Goal: Information Seeking & Learning: Learn about a topic

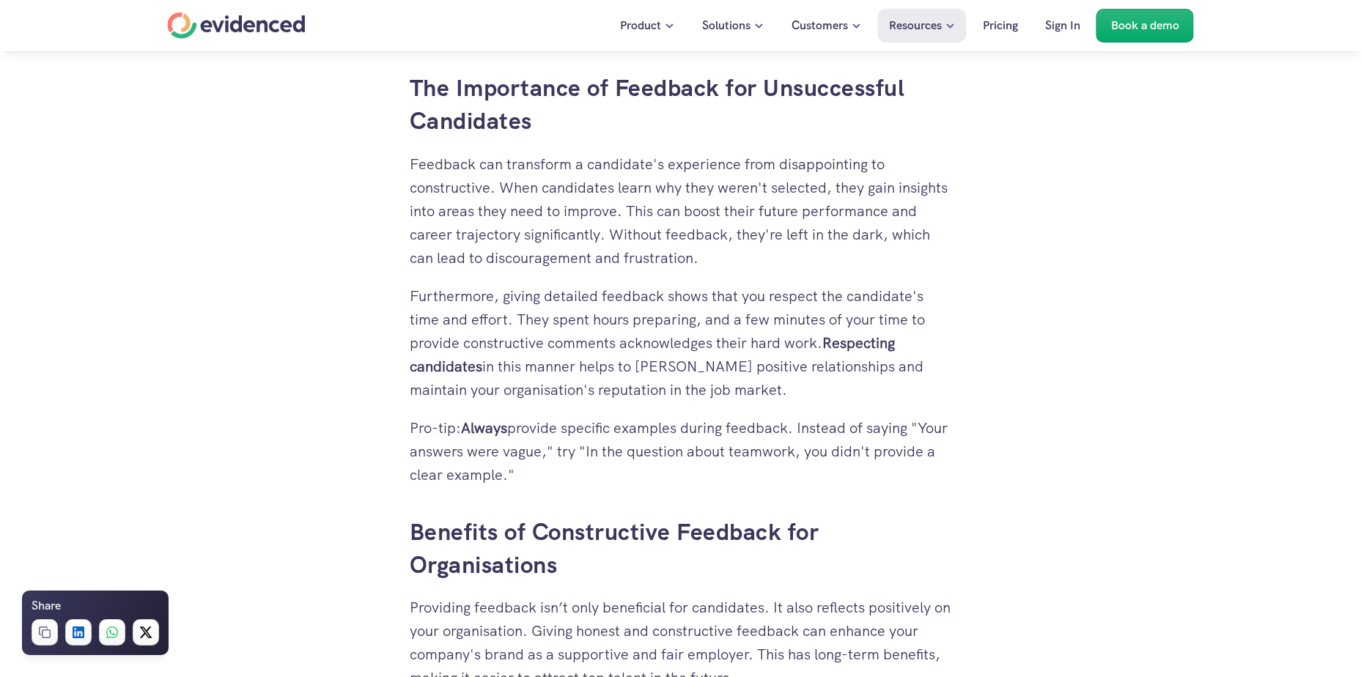
scroll to position [1594, 0]
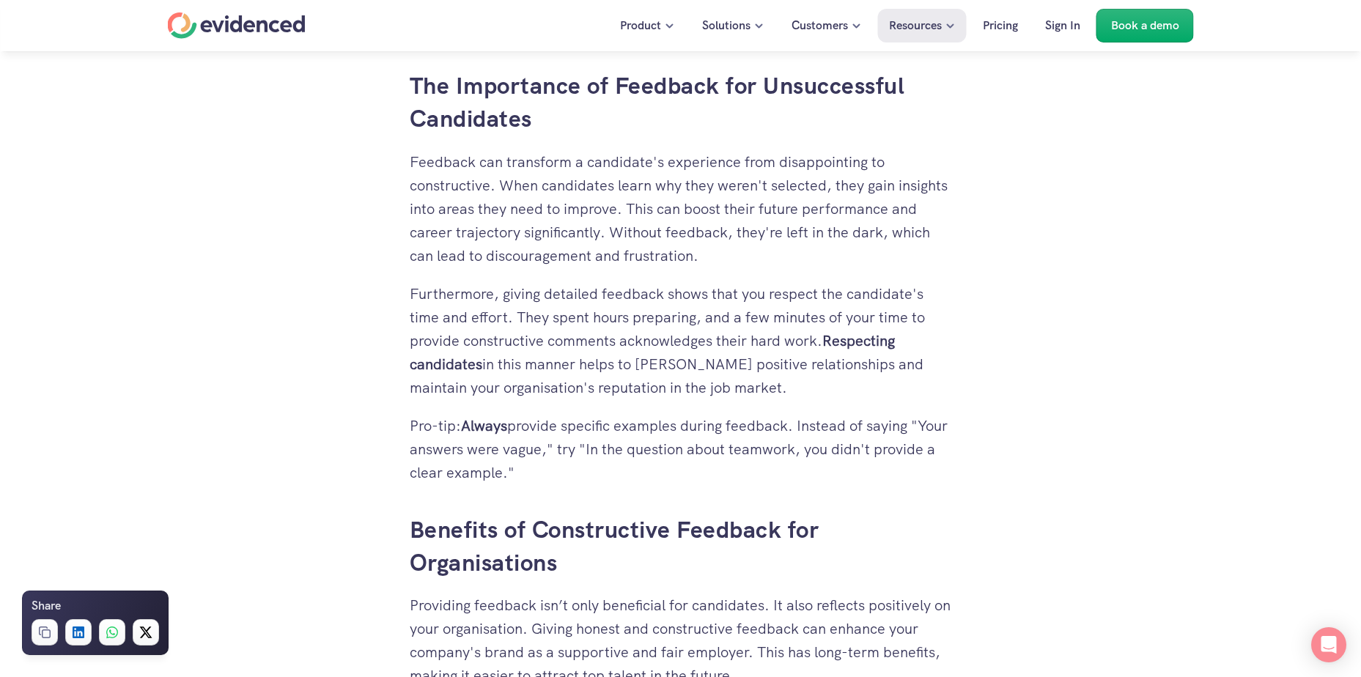
drag, startPoint x: 424, startPoint y: 156, endPoint x: 647, endPoint y: 473, distance: 387.0
click at [647, 473] on p "Pro-tip: Always provide specific examples during feedback. Instead of saying "Y…" at bounding box center [681, 449] width 542 height 70
drag, startPoint x: 640, startPoint y: 467, endPoint x: 470, endPoint y: 254, distance: 272.1
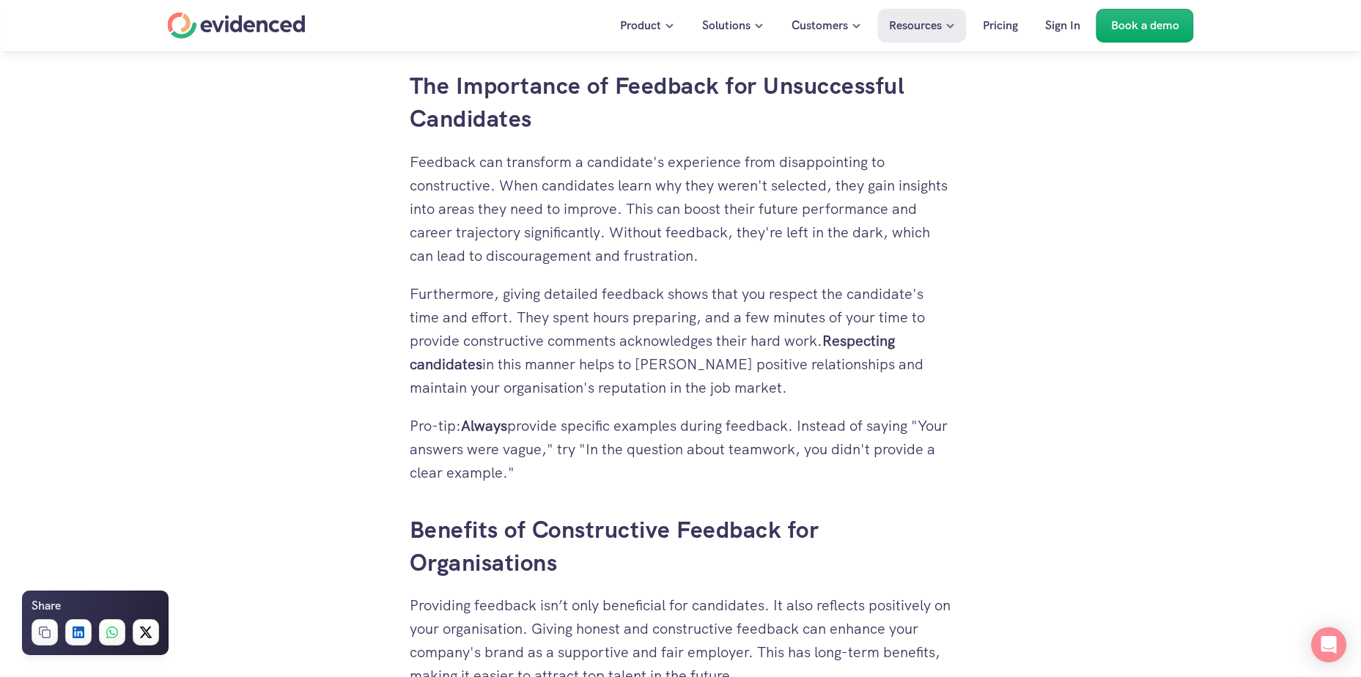
click at [470, 254] on p "Feedback can transform a candidate's experience from disappointing to construct…" at bounding box center [681, 208] width 542 height 117
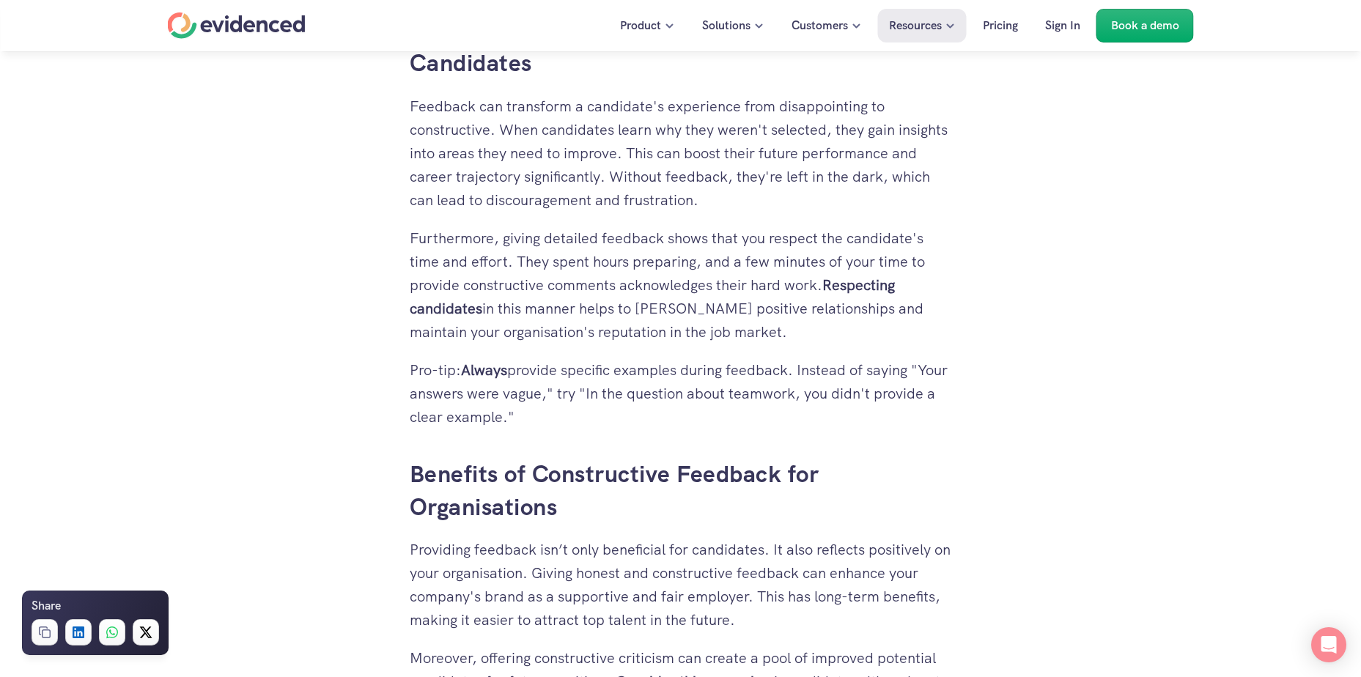
scroll to position [1814, 0]
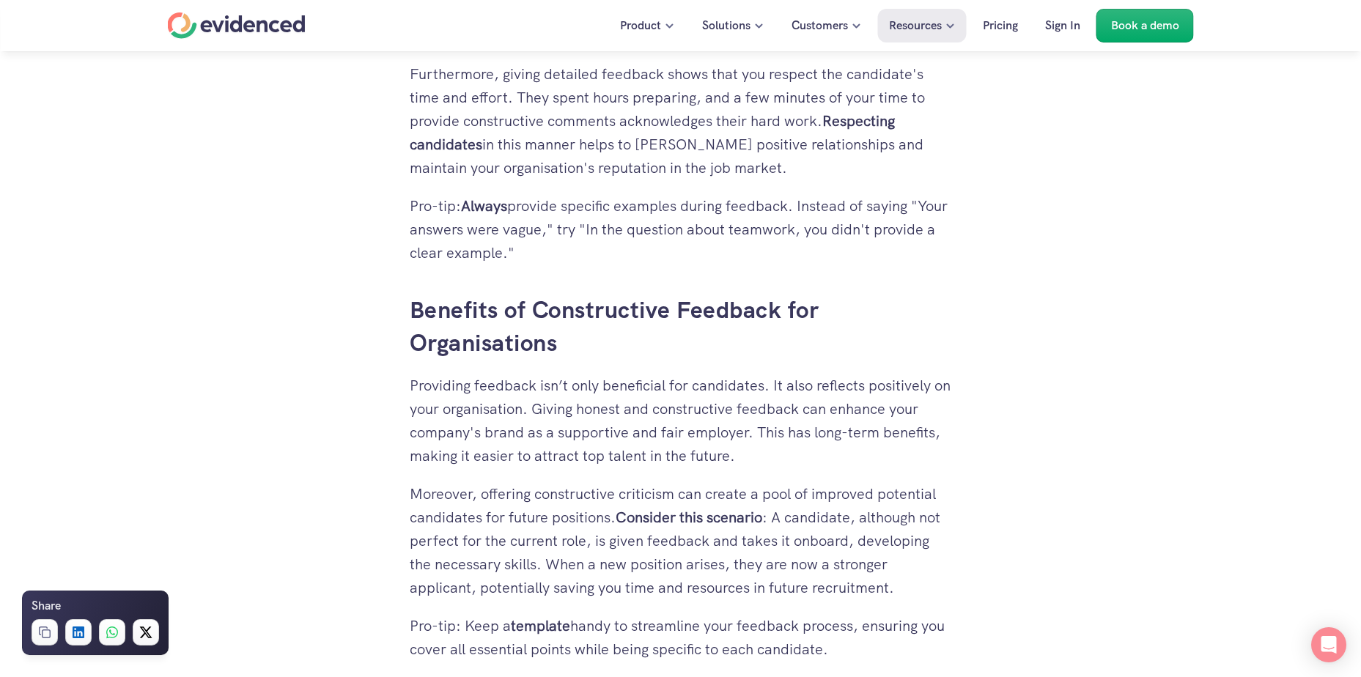
drag, startPoint x: 492, startPoint y: 163, endPoint x: 696, endPoint y: 259, distance: 225.8
click at [696, 259] on p "Pro-tip: Always provide specific examples during feedback. Instead of saying "Y…" at bounding box center [681, 229] width 542 height 70
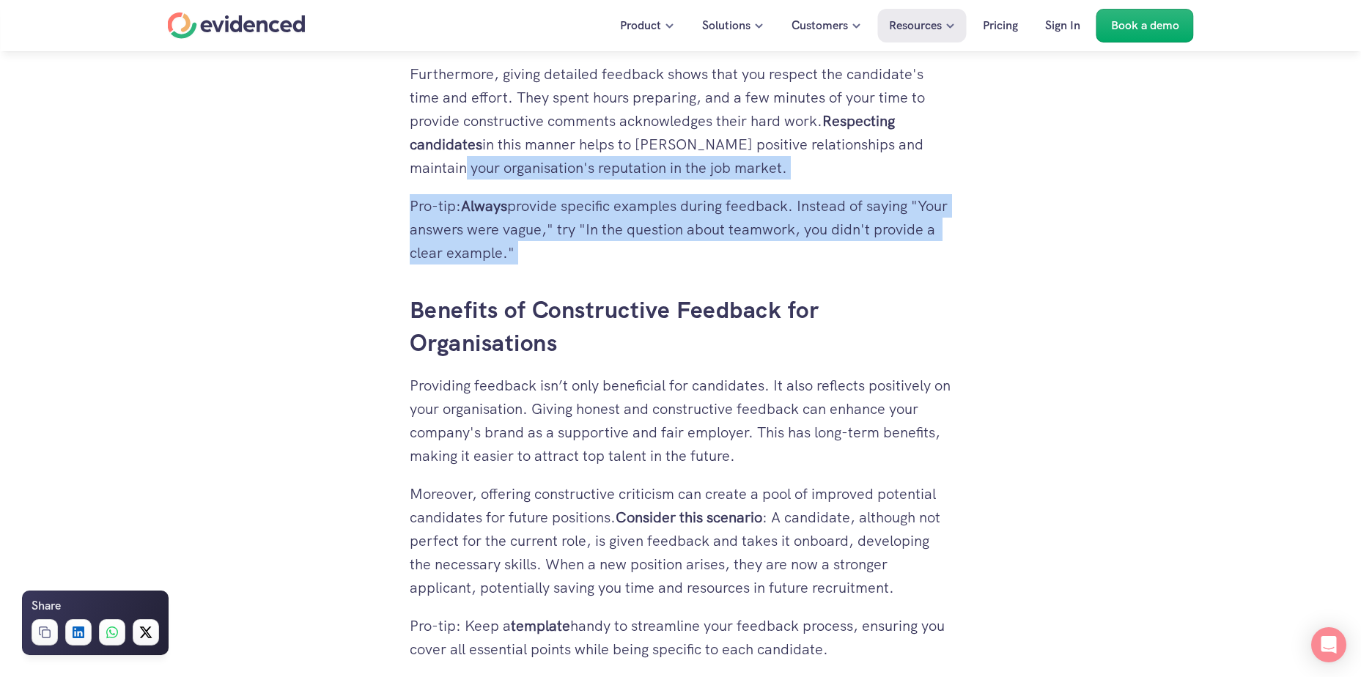
drag, startPoint x: 696, startPoint y: 259, endPoint x: 473, endPoint y: 185, distance: 235.4
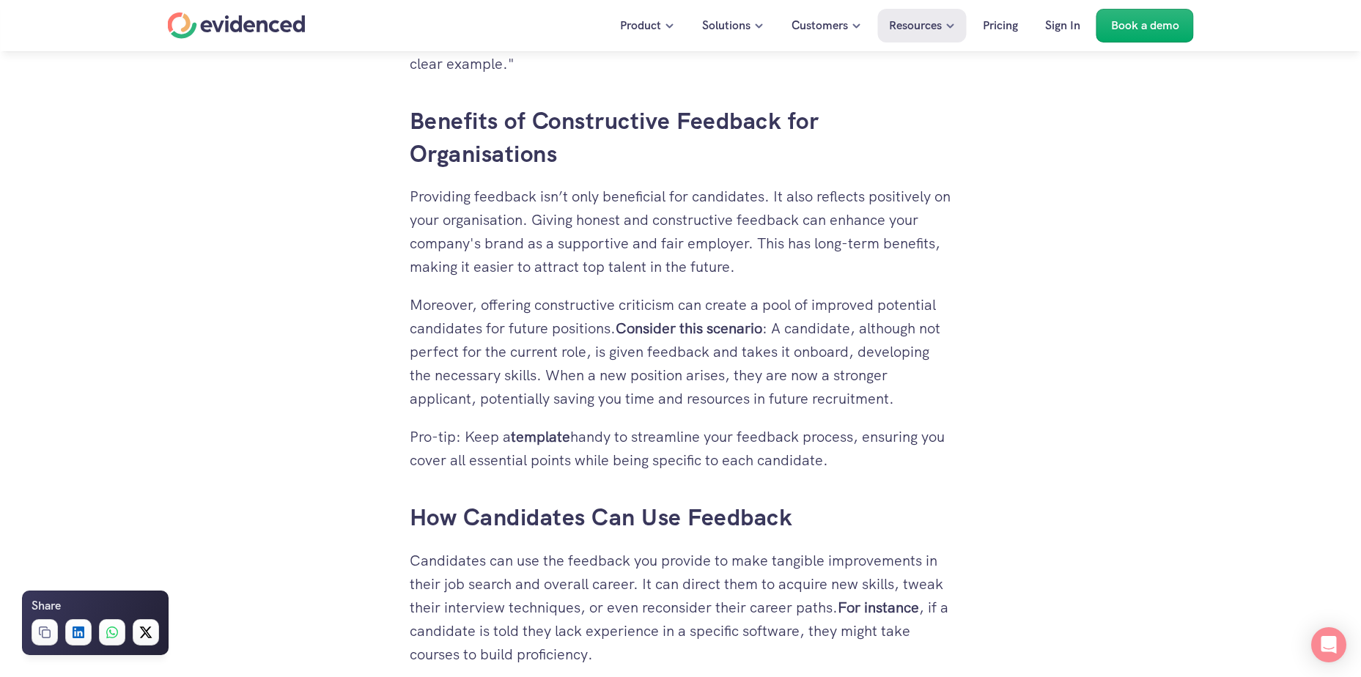
scroll to position [2034, 0]
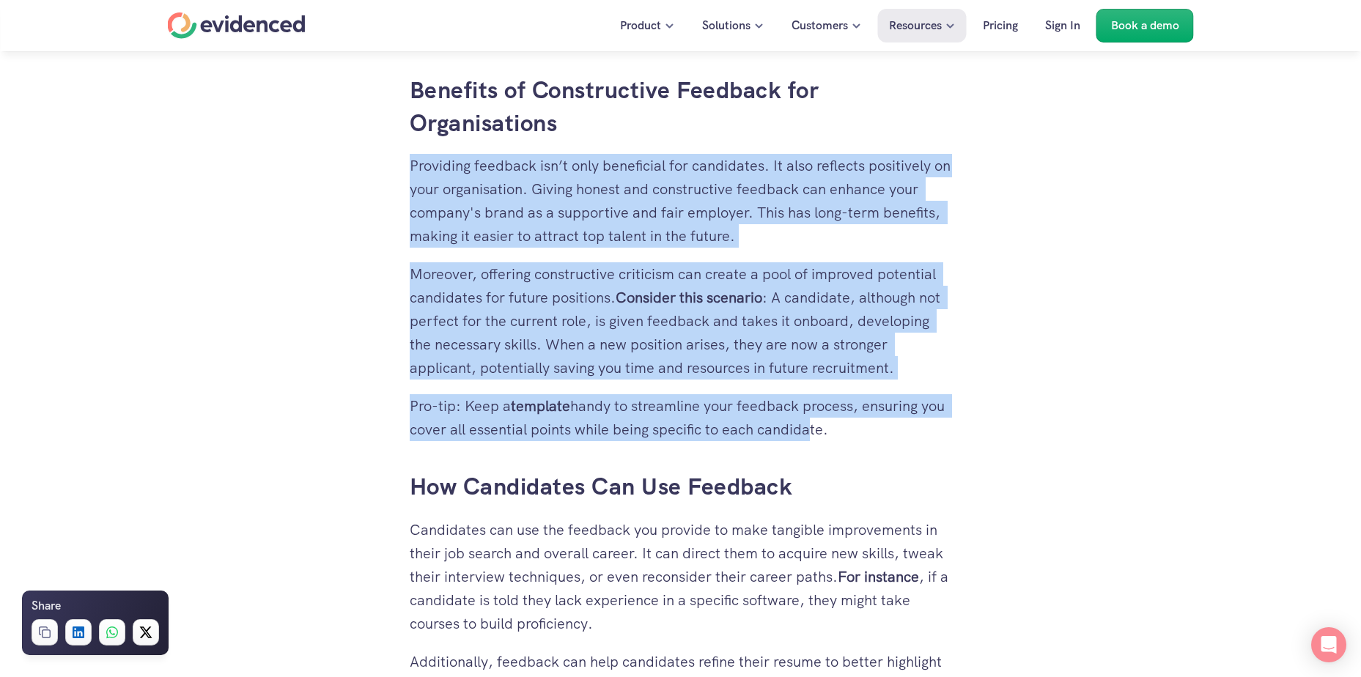
drag, startPoint x: 411, startPoint y: 161, endPoint x: 833, endPoint y: 437, distance: 504.4
click at [833, 437] on p "Pro-tip: Keep a template handy to streamline your feedback process, ensuring yo…" at bounding box center [681, 417] width 542 height 47
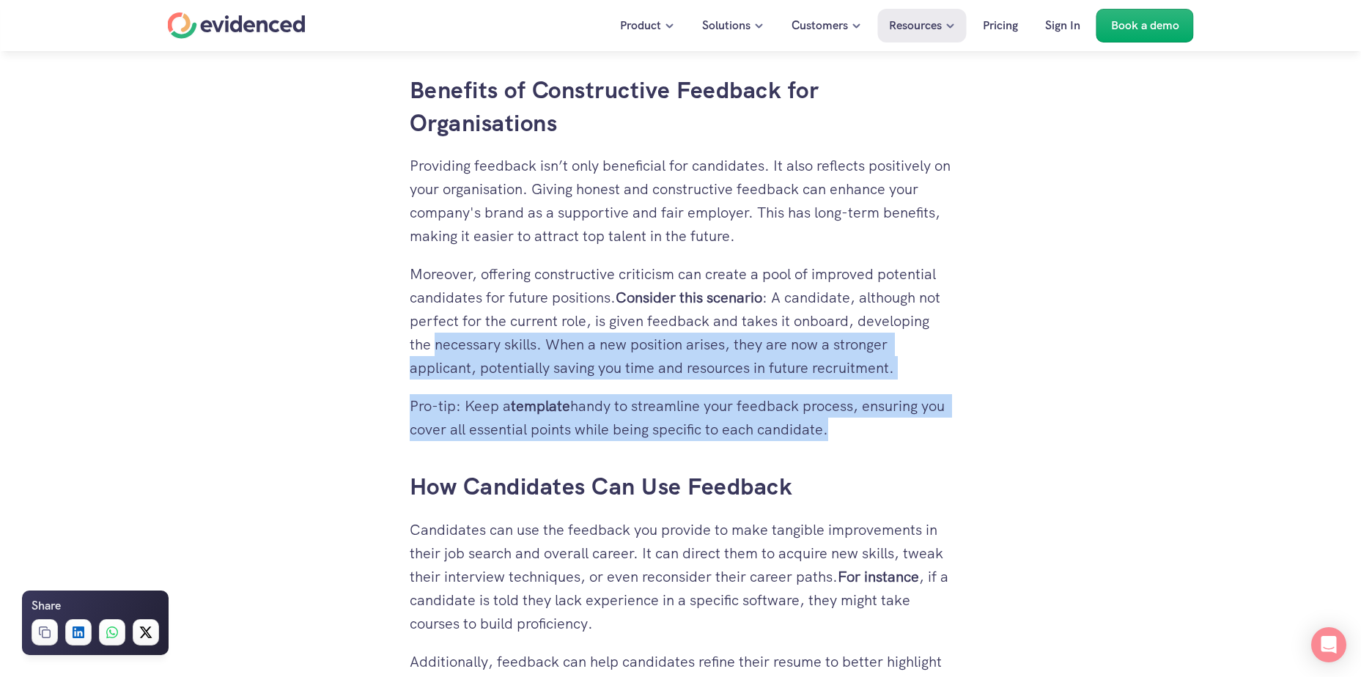
drag, startPoint x: 833, startPoint y: 437, endPoint x: 470, endPoint y: 347, distance: 374.6
click at [470, 347] on p "Moreover, offering constructive criticism can create a pool of improved potenti…" at bounding box center [681, 320] width 542 height 117
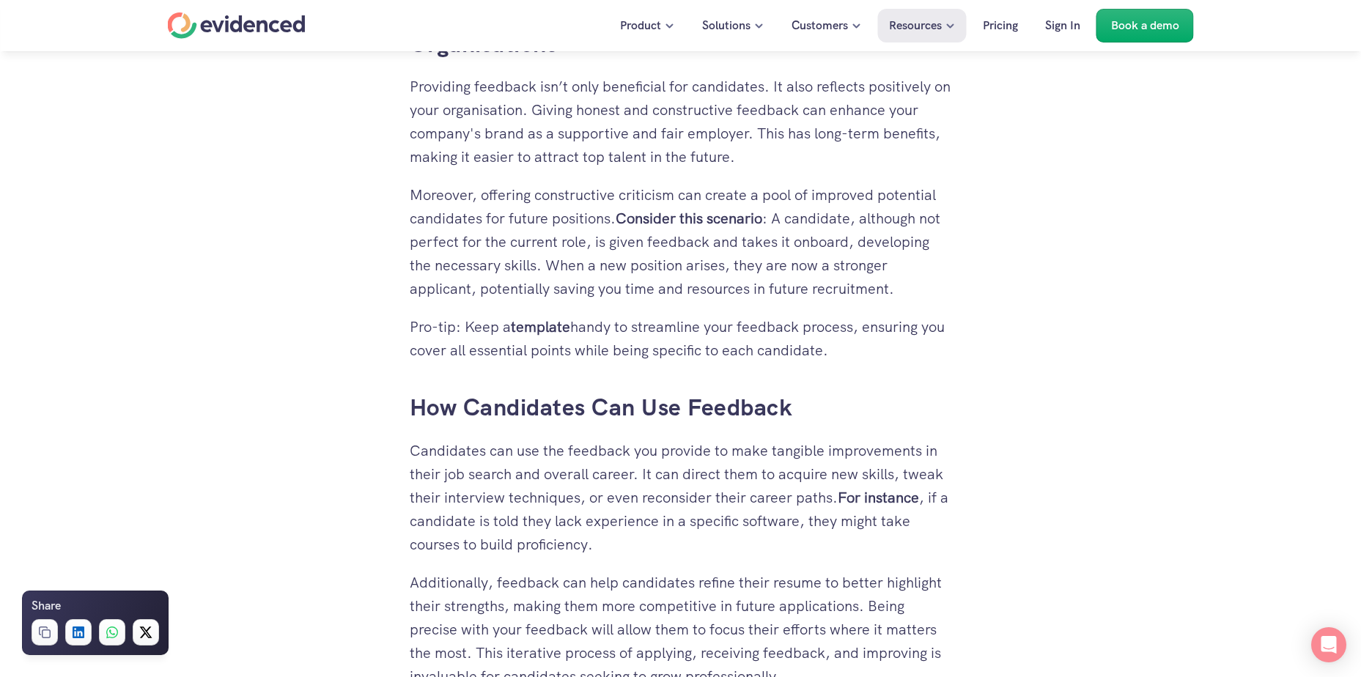
scroll to position [2254, 0]
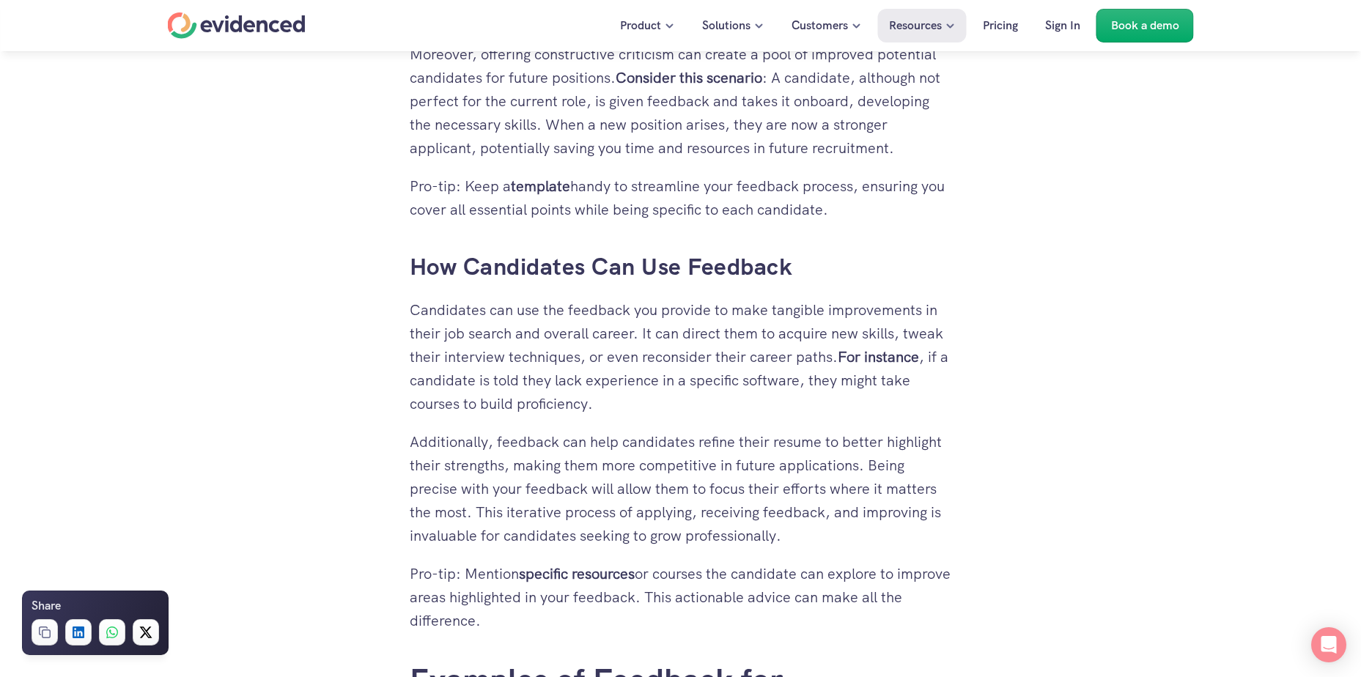
drag, startPoint x: 420, startPoint y: 241, endPoint x: 652, endPoint y: 615, distance: 440.0
click at [652, 615] on p "Pro-tip: Mention specific resources or courses the candidate can explore to imp…" at bounding box center [681, 597] width 542 height 70
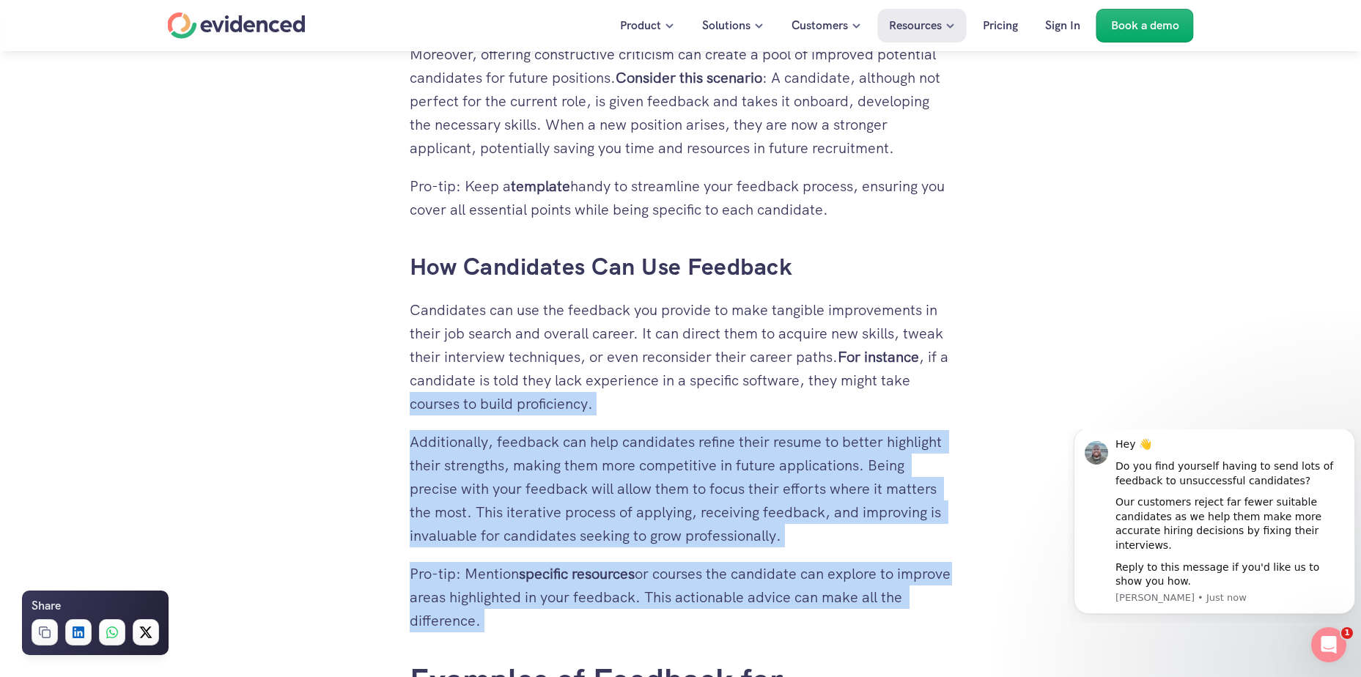
scroll to position [0, 0]
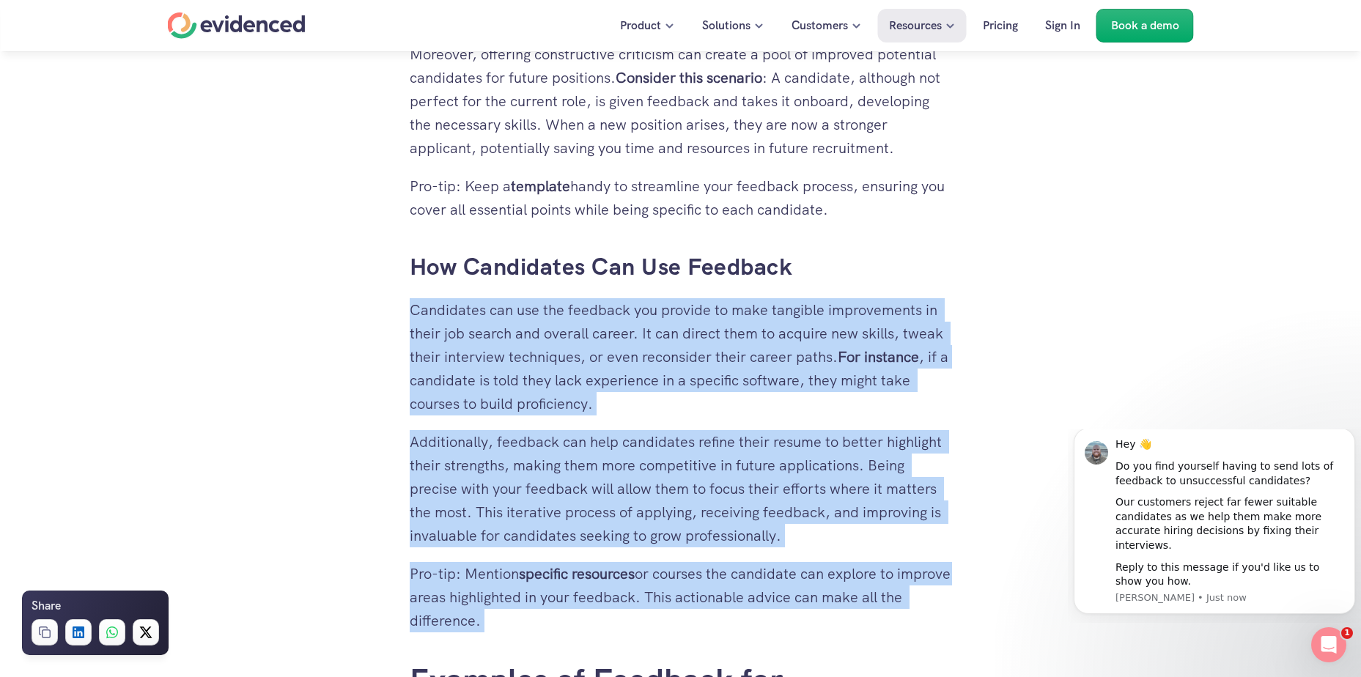
drag, startPoint x: 652, startPoint y: 615, endPoint x: 421, endPoint y: 297, distance: 392.8
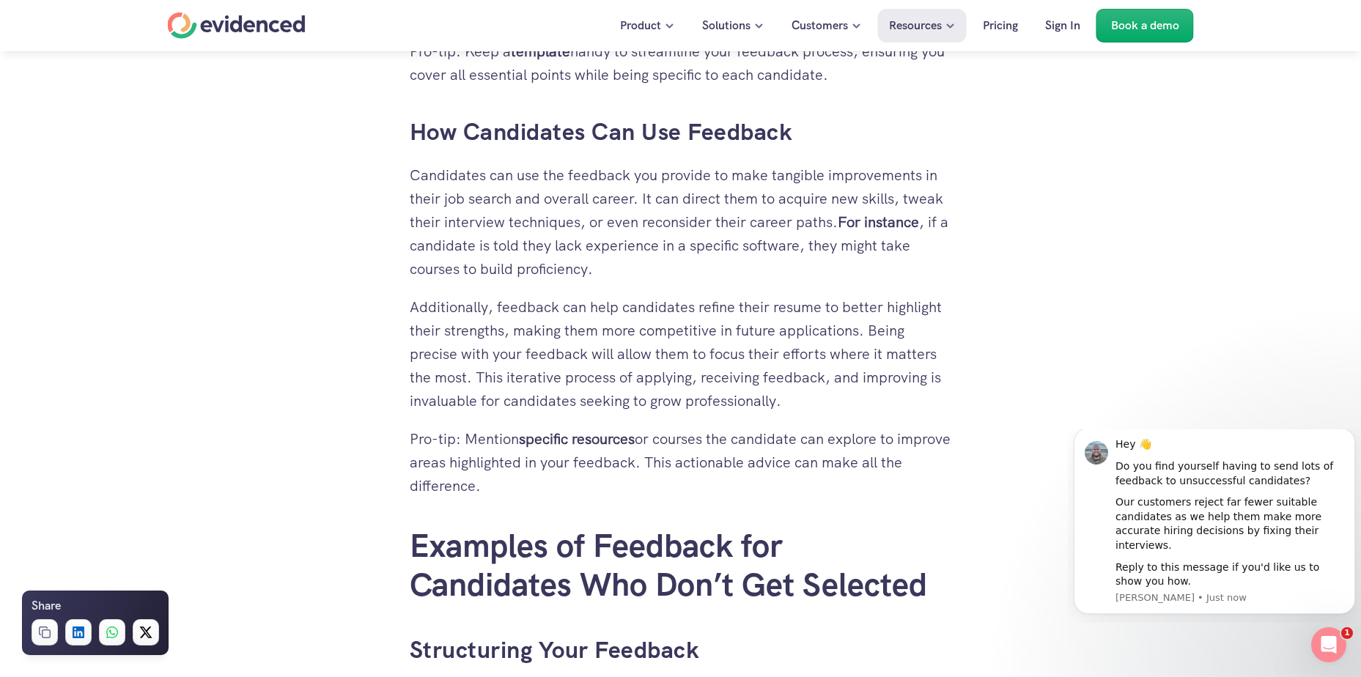
scroll to position [2474, 0]
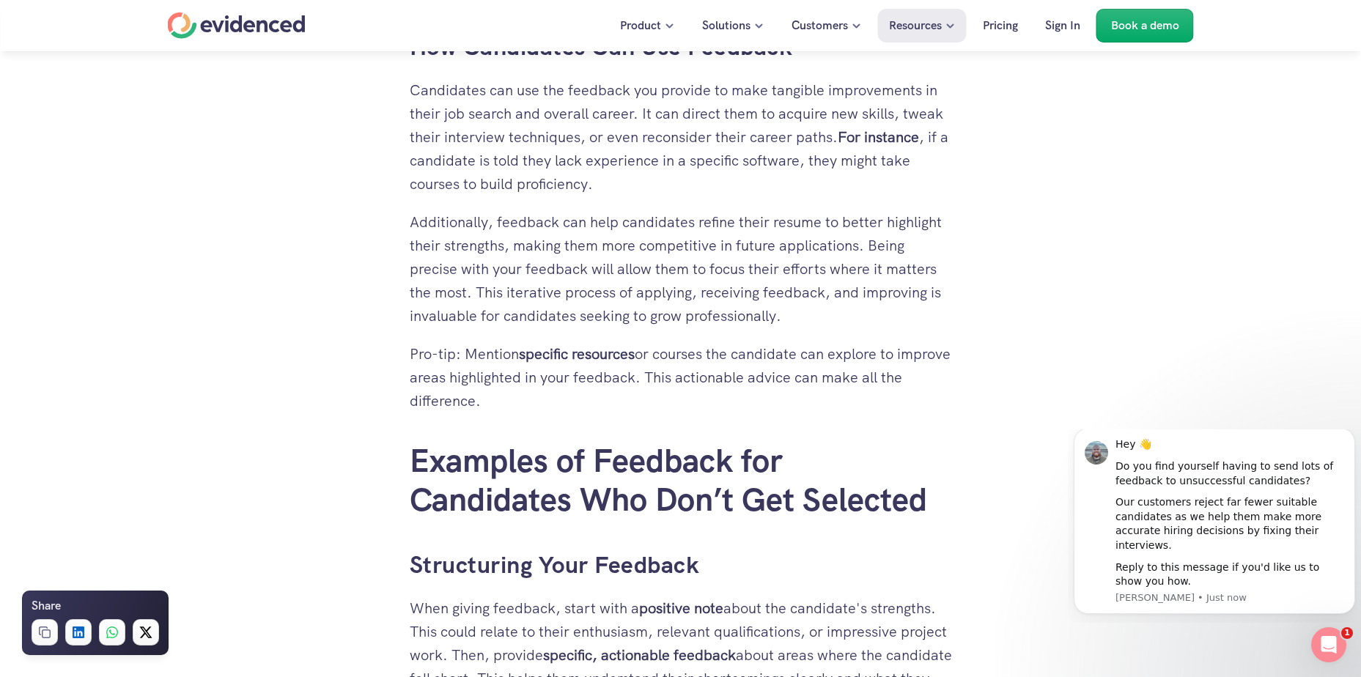
drag, startPoint x: 448, startPoint y: 254, endPoint x: 533, endPoint y: 398, distance: 166.9
click at [533, 398] on p "Pro-tip: Mention specific resources or courses the candidate can explore to imp…" at bounding box center [681, 377] width 542 height 70
drag, startPoint x: 533, startPoint y: 398, endPoint x: 415, endPoint y: 227, distance: 207.1
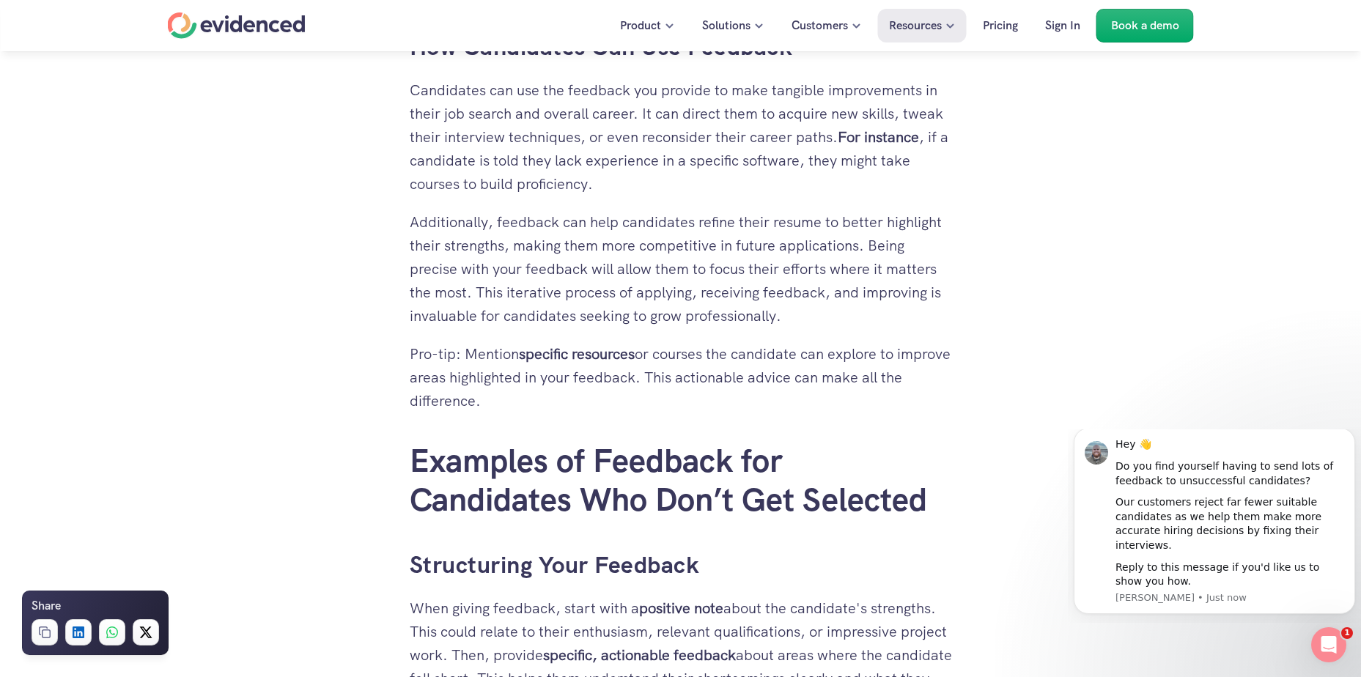
click at [415, 227] on p "Additionally, feedback can help candidates refine their resume to better highli…" at bounding box center [681, 268] width 542 height 117
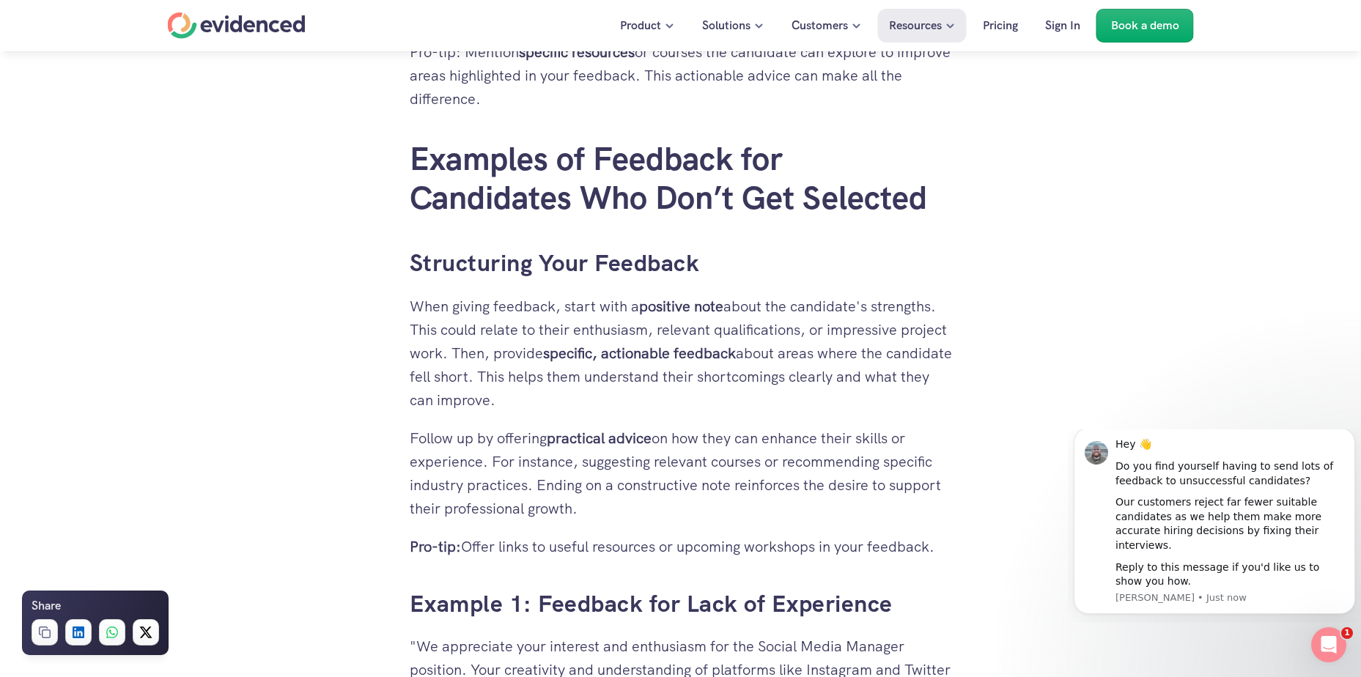
scroll to position [2840, 0]
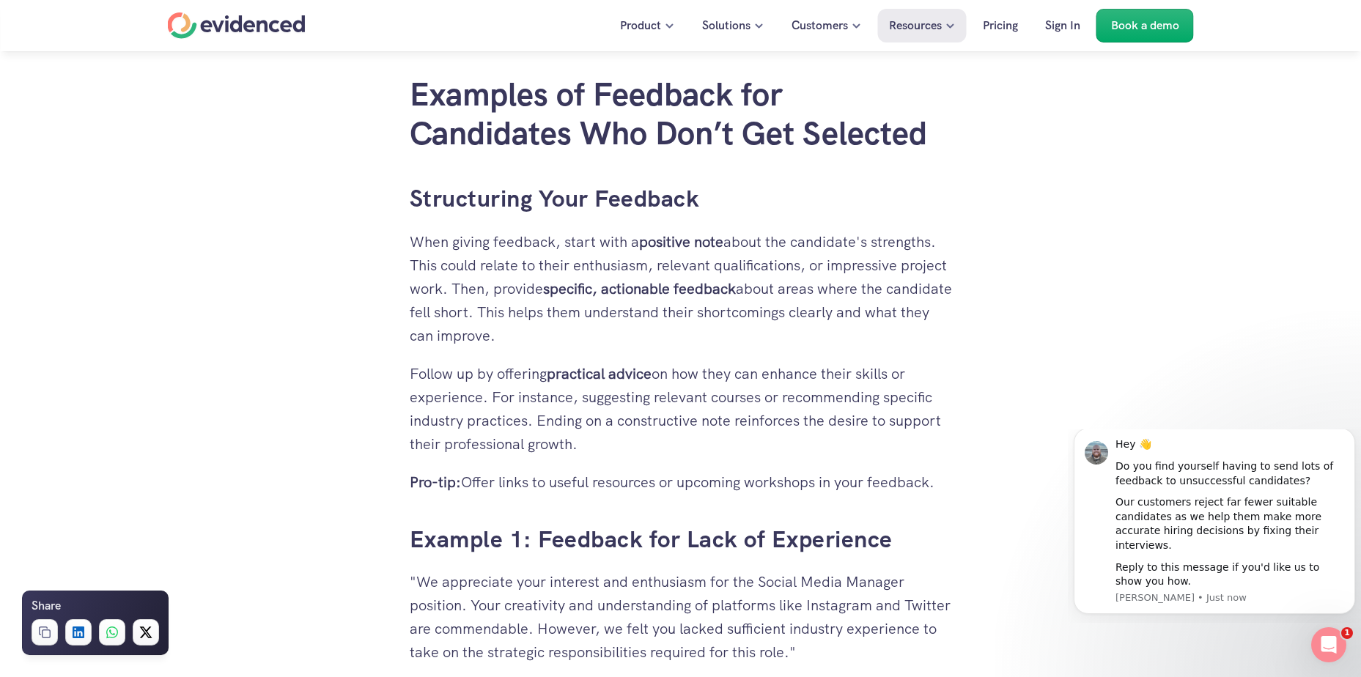
drag, startPoint x: 380, startPoint y: 193, endPoint x: 967, endPoint y: 497, distance: 661.3
drag, startPoint x: 966, startPoint y: 490, endPoint x: 419, endPoint y: 257, distance: 594.9
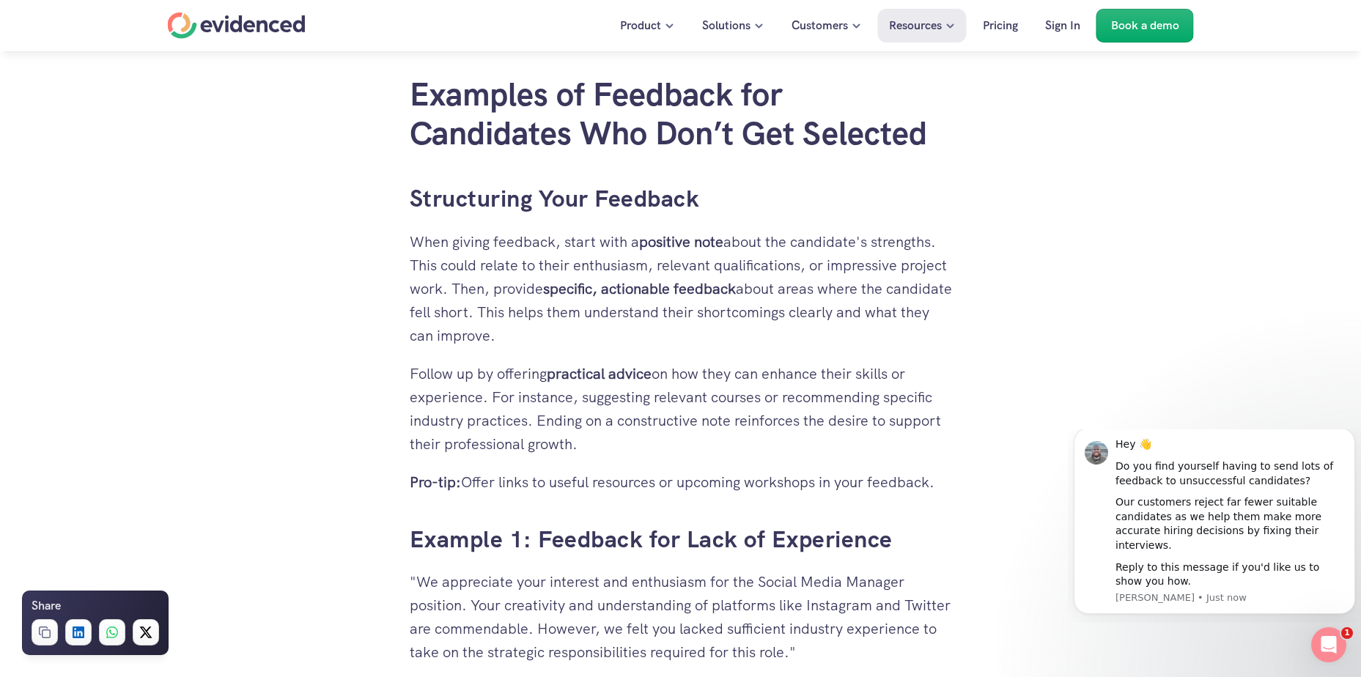
click at [419, 257] on p "When giving feedback, start with a positive note about the candidate's strength…" at bounding box center [681, 288] width 542 height 117
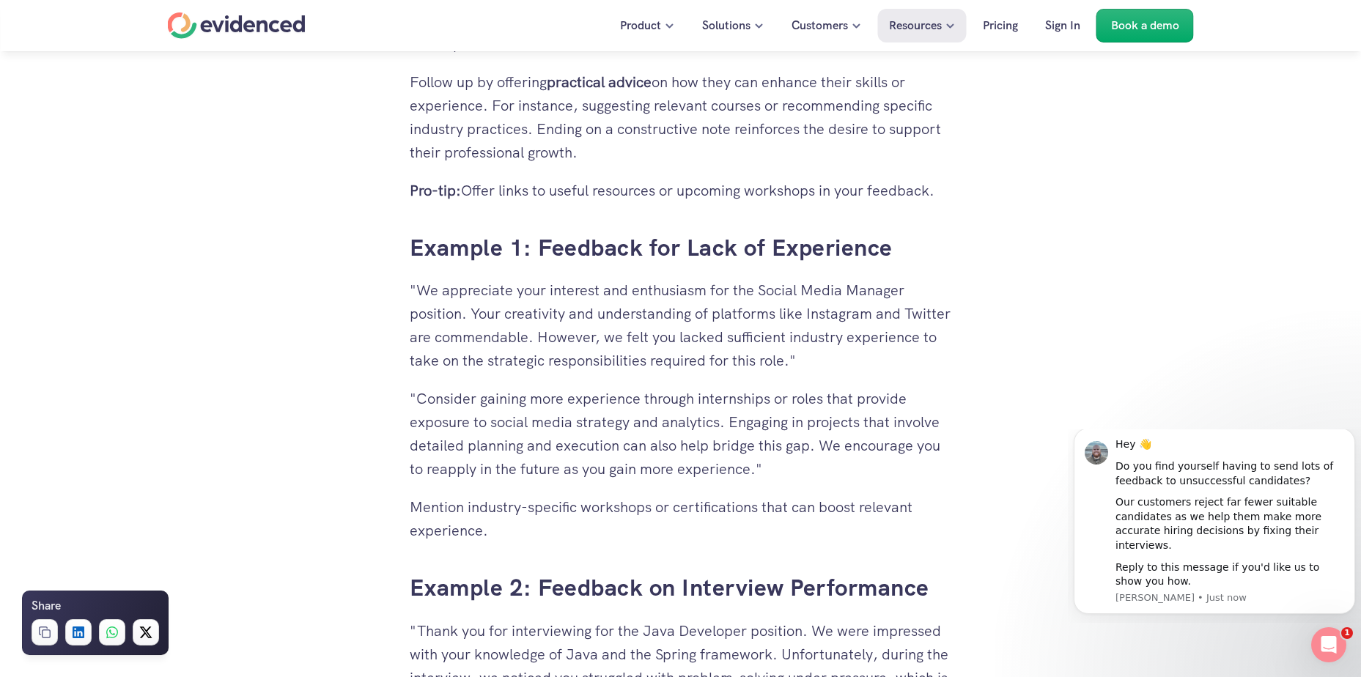
scroll to position [3133, 0]
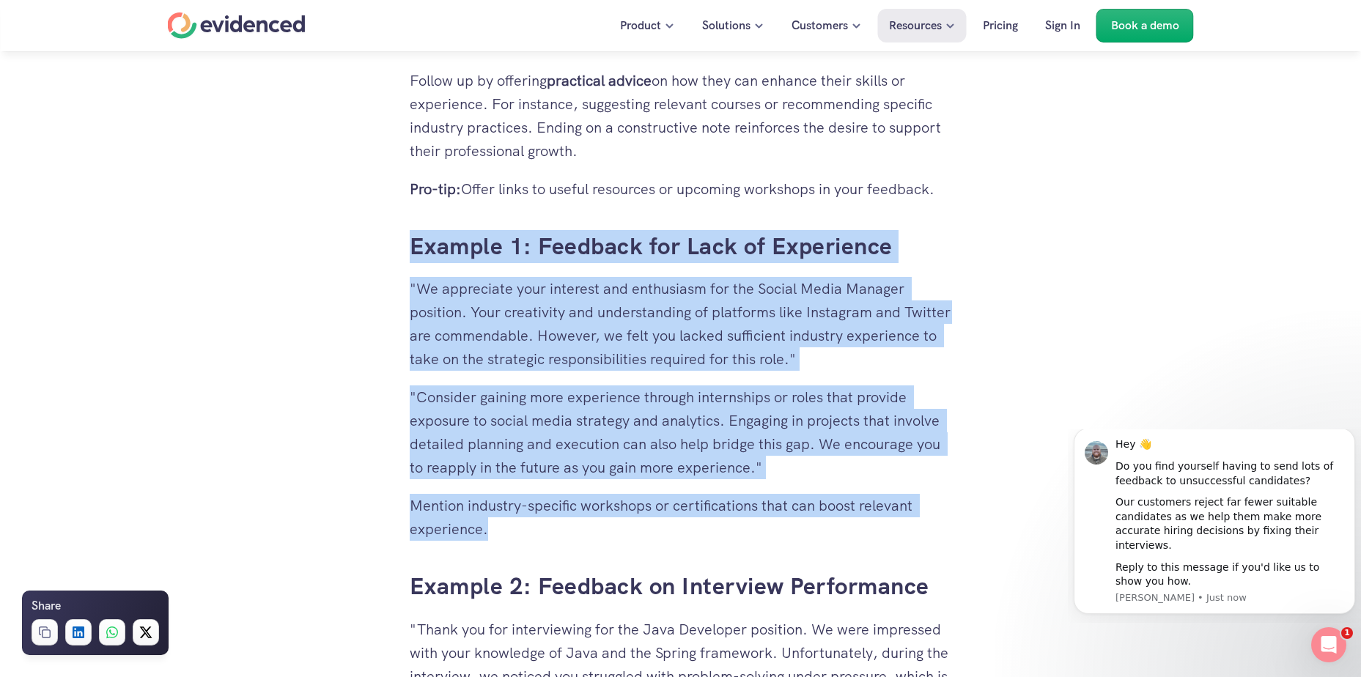
drag, startPoint x: 415, startPoint y: 240, endPoint x: 568, endPoint y: 529, distance: 326.8
click at [568, 529] on p "Mention industry-specific workshops or certifications that can boost relevant e…" at bounding box center [681, 517] width 542 height 47
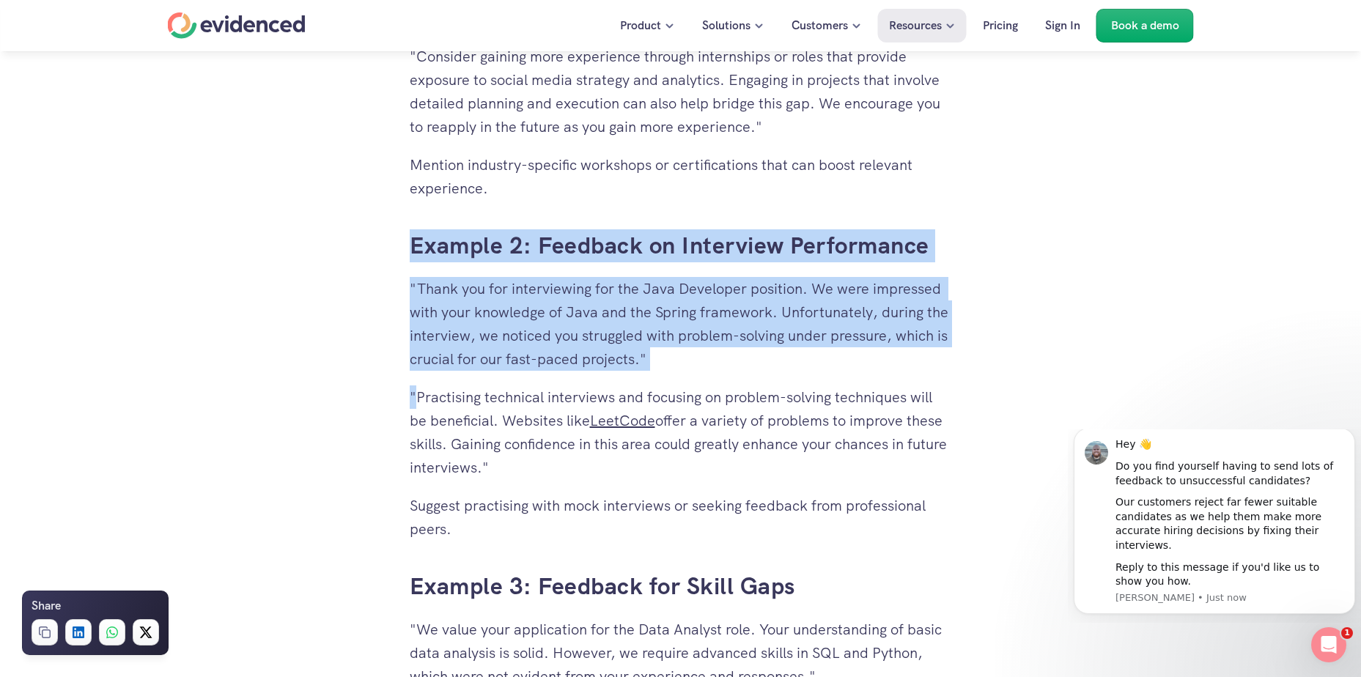
scroll to position [3499, 0]
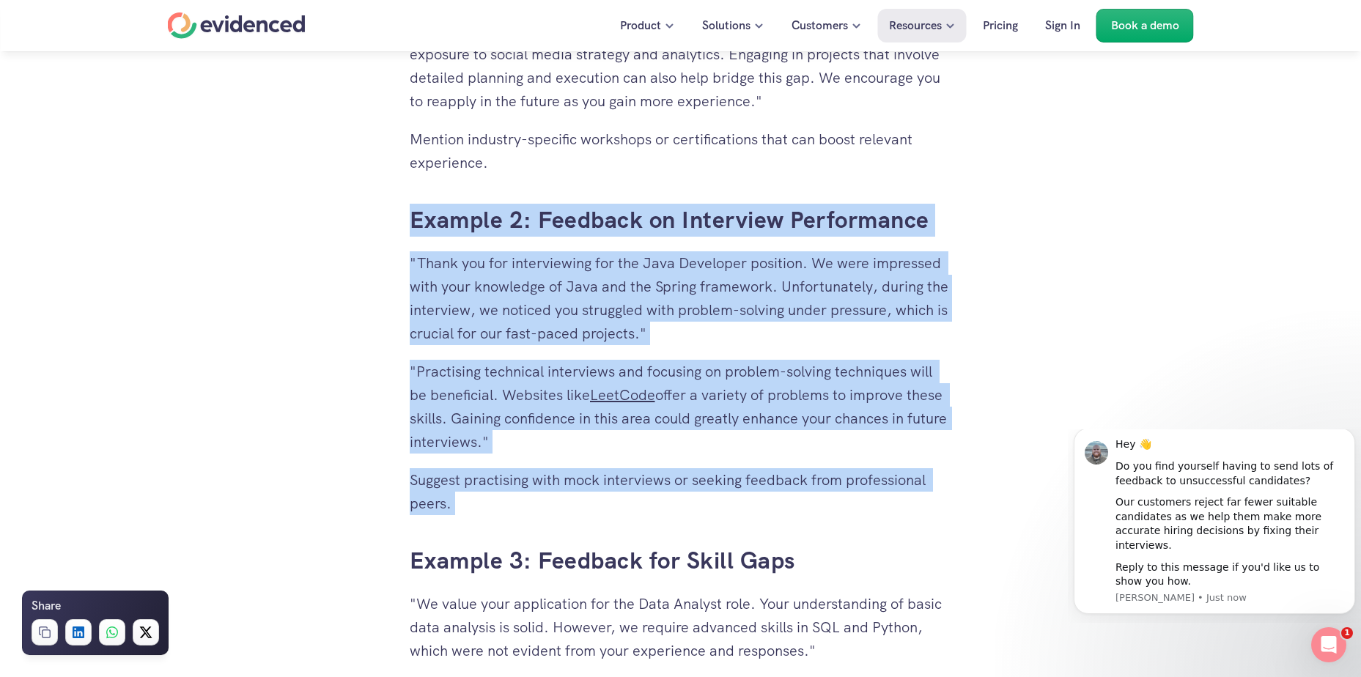
drag, startPoint x: 568, startPoint y: 529, endPoint x: 462, endPoint y: 521, distance: 105.8
click at [462, 521] on div "Why Giving Feedback is Crucial The Importance of Feedback for Unsuccessful Cand…" at bounding box center [681, 366] width 542 height 4540
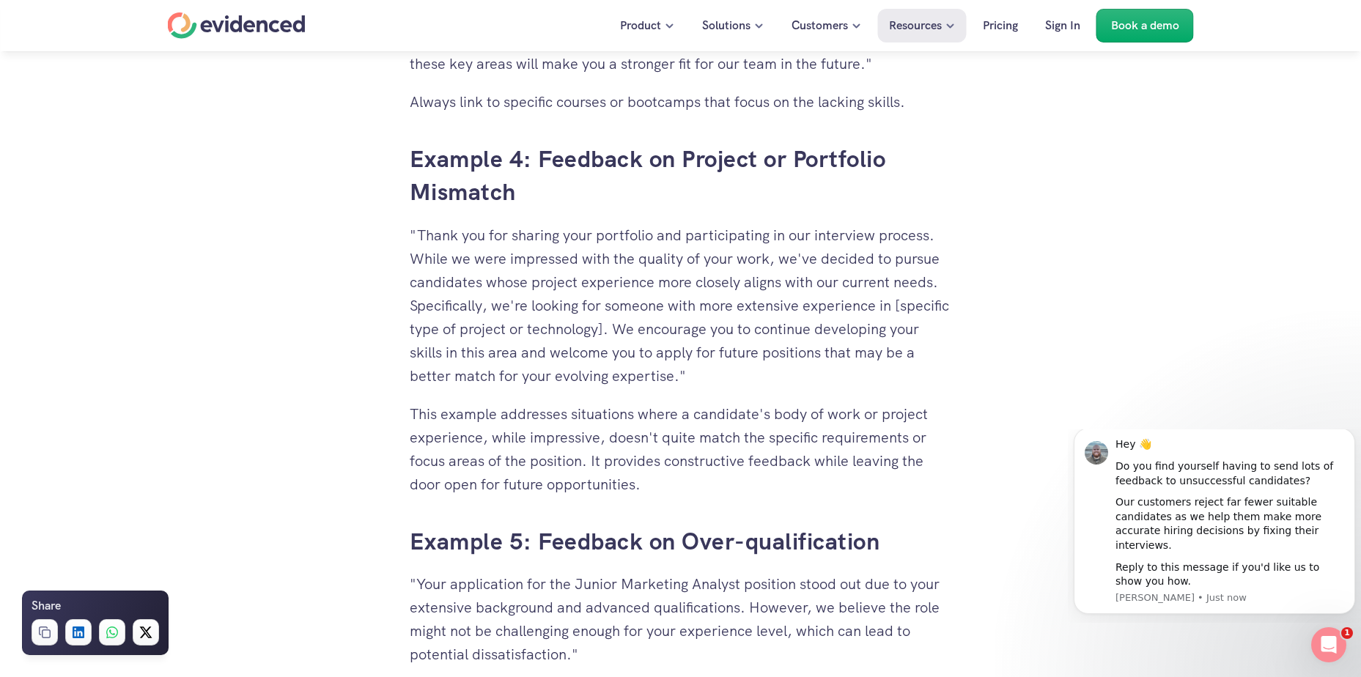
scroll to position [4598, 0]
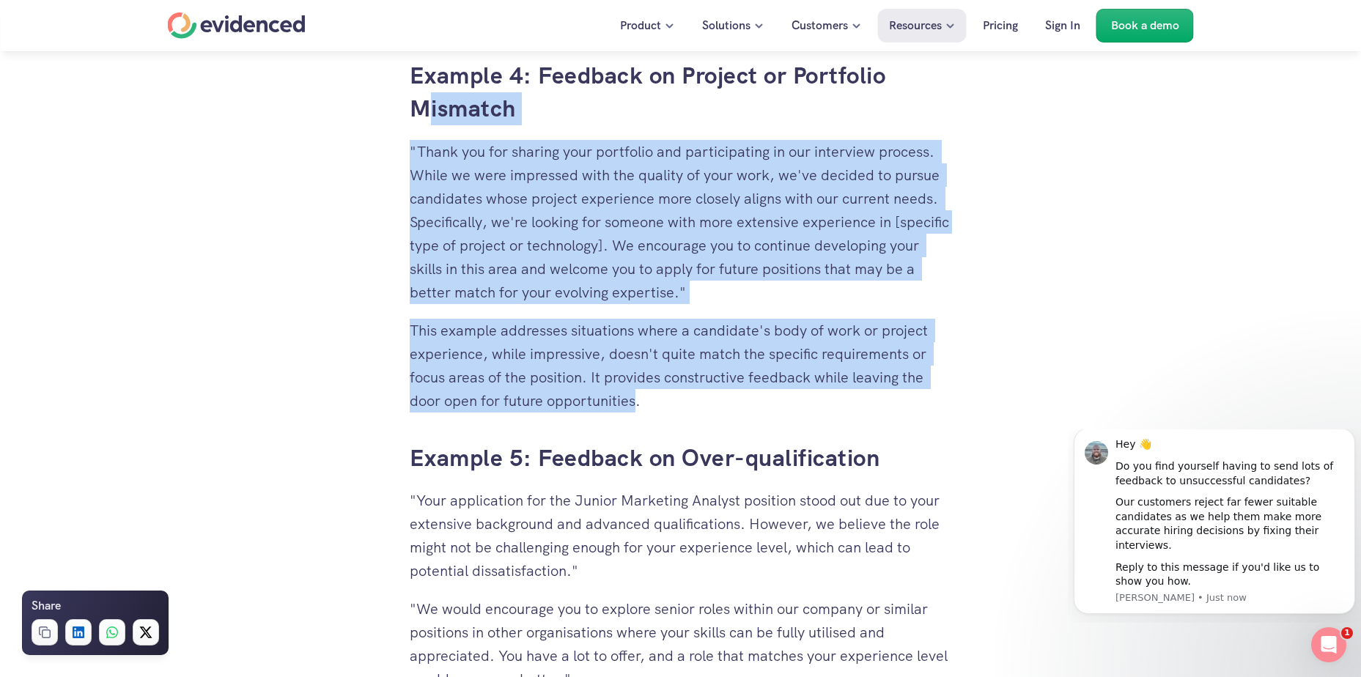
drag, startPoint x: 423, startPoint y: 128, endPoint x: 638, endPoint y: 425, distance: 366.7
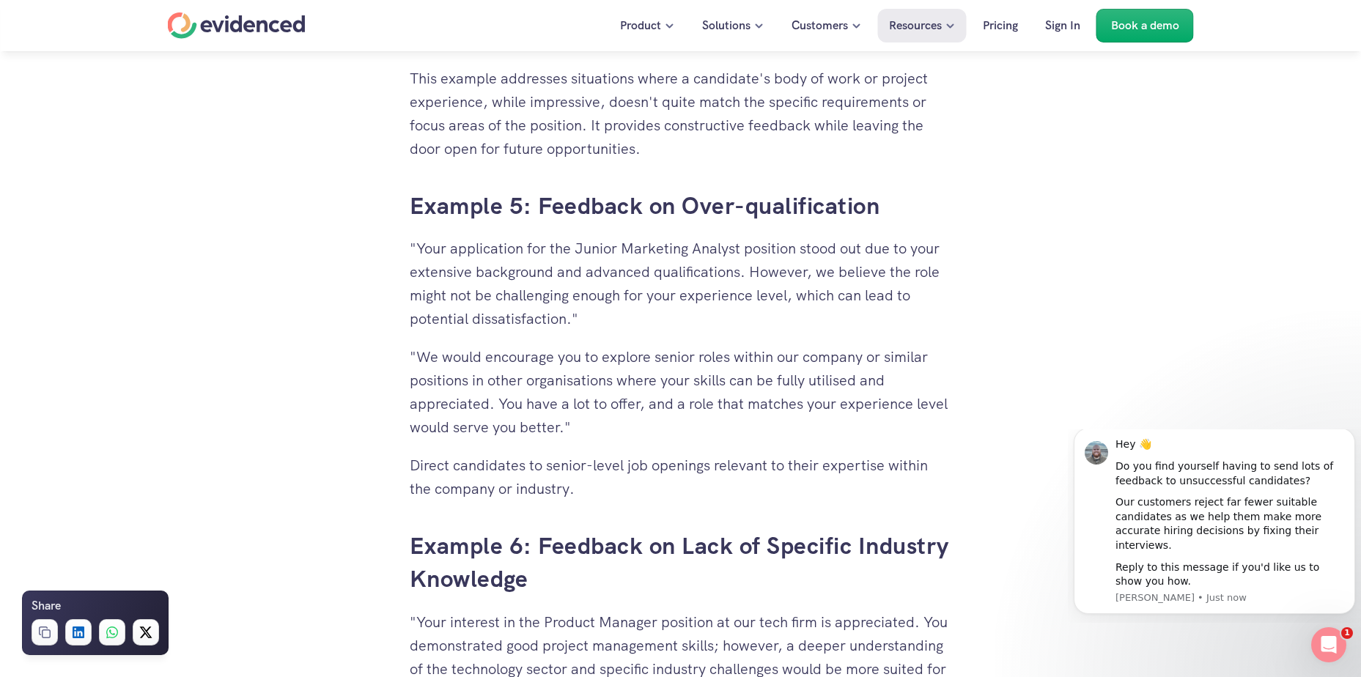
scroll to position [4892, 0]
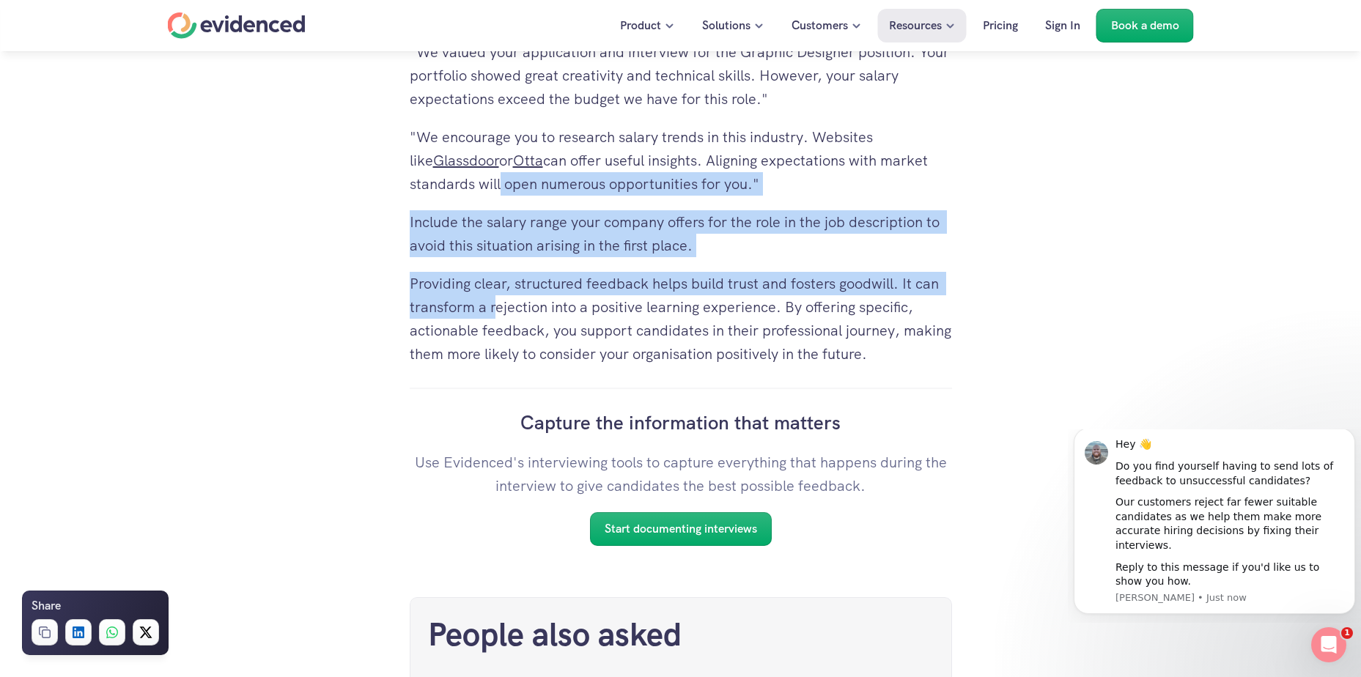
drag, startPoint x: 497, startPoint y: 297, endPoint x: 452, endPoint y: 204, distance: 103.9
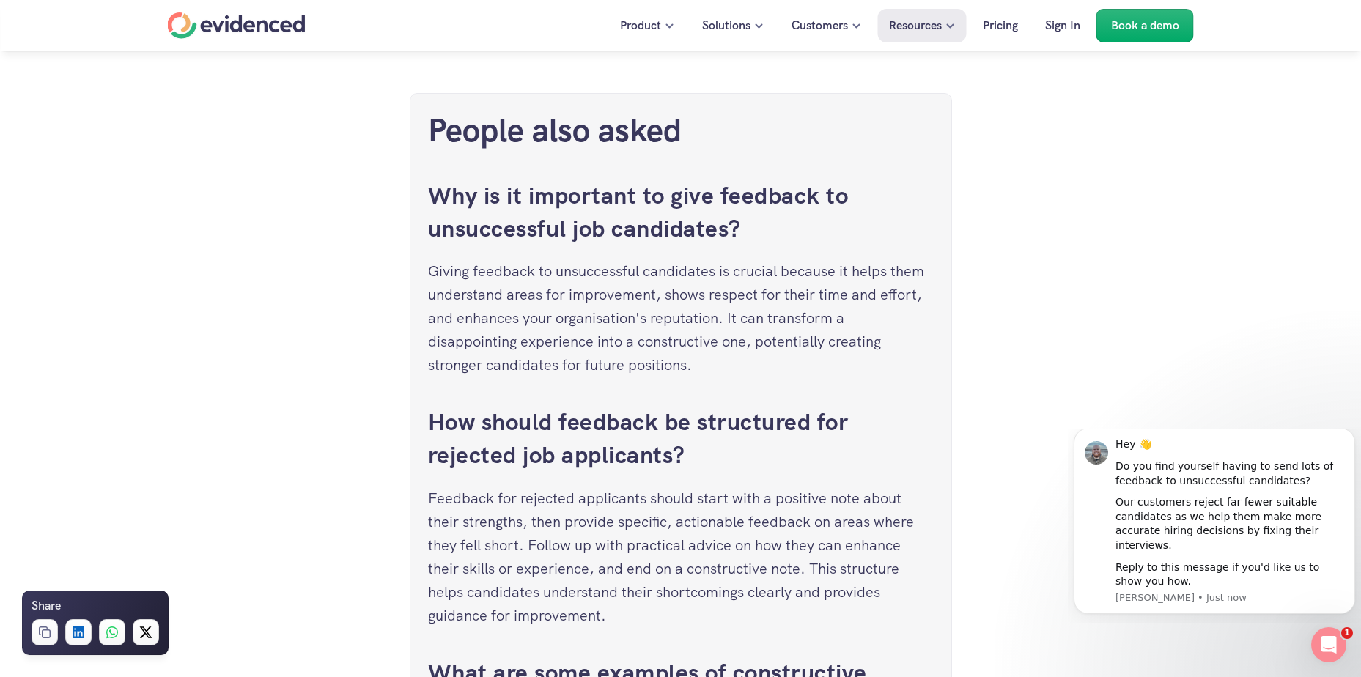
scroll to position [6284, 0]
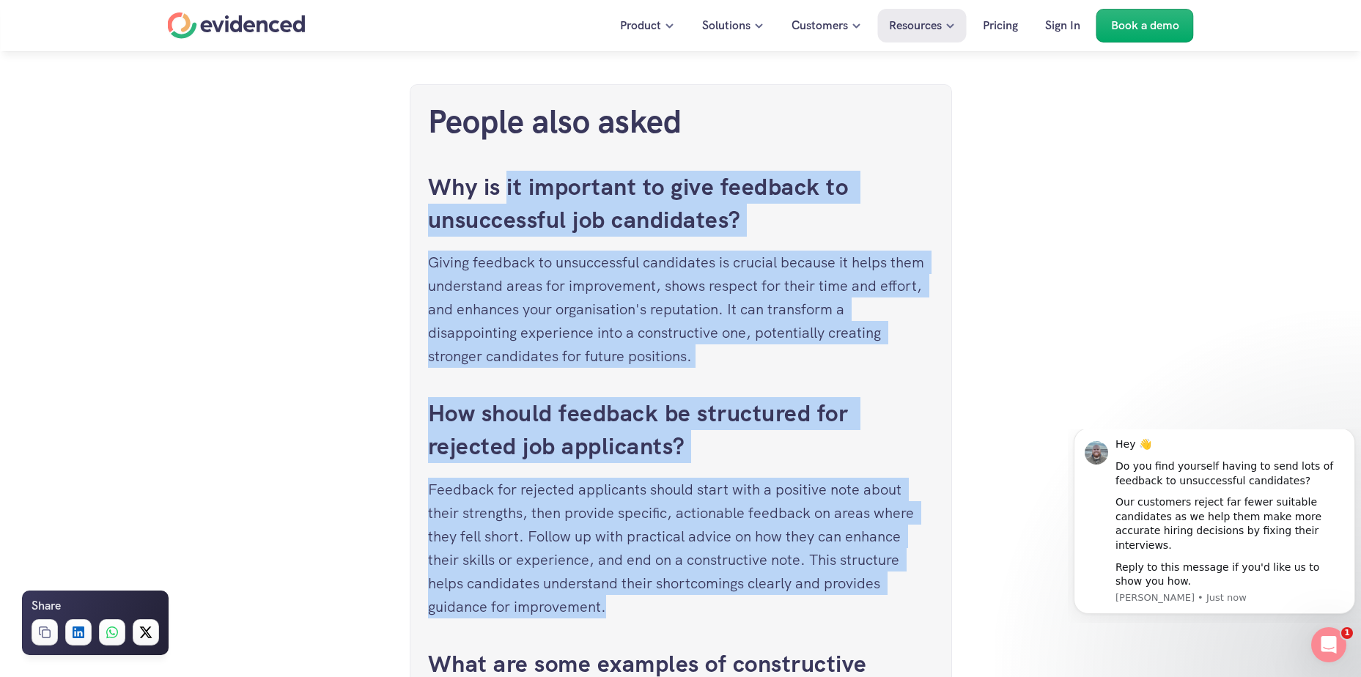
drag, startPoint x: 544, startPoint y: 199, endPoint x: 821, endPoint y: 625, distance: 508.3
click at [821, 625] on div "People also asked Why is it important to give feedback to unsuccessful job cand…" at bounding box center [681, 486] width 506 height 766
drag, startPoint x: 821, startPoint y: 625, endPoint x: 1010, endPoint y: 305, distance: 371.8
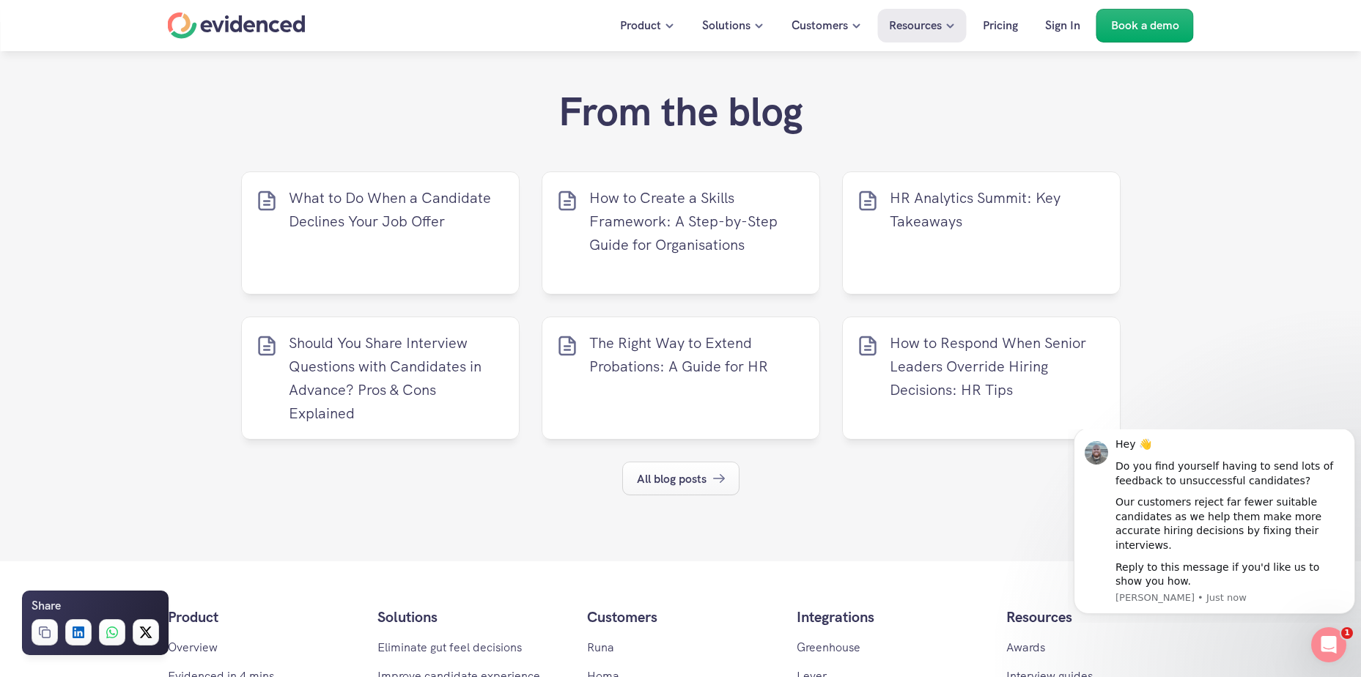
scroll to position [7309, 0]
